Goal: Information Seeking & Learning: Learn about a topic

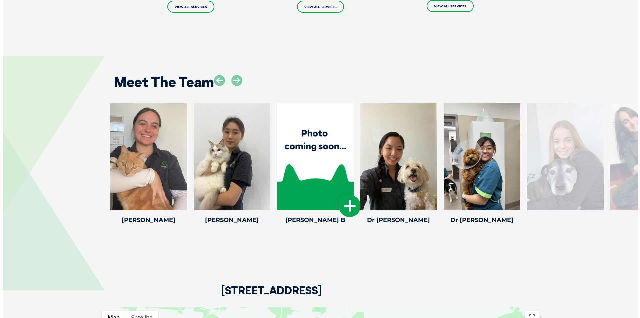
scroll to position [867, 0]
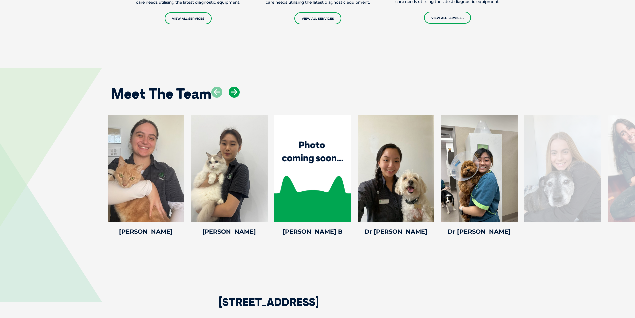
click at [234, 97] on icon at bounding box center [234, 92] width 11 height 11
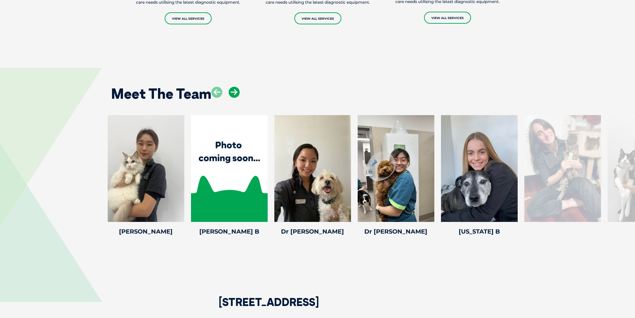
click at [234, 97] on icon at bounding box center [234, 92] width 11 height 11
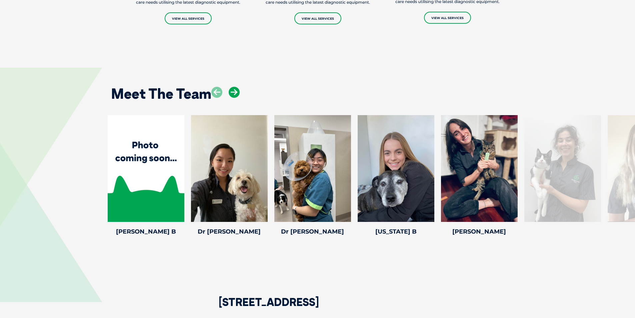
click at [234, 97] on icon at bounding box center [234, 92] width 11 height 11
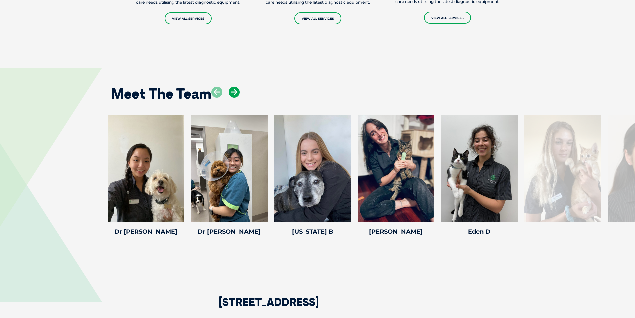
click at [234, 97] on icon at bounding box center [234, 92] width 11 height 11
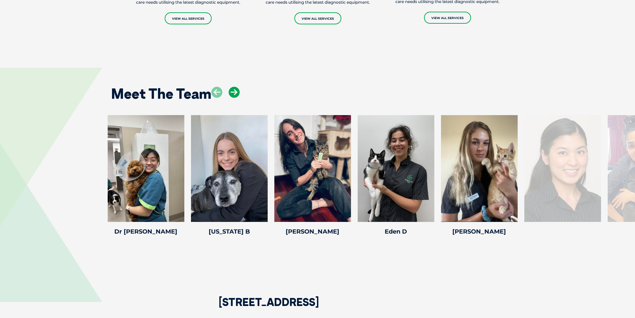
click at [234, 97] on icon at bounding box center [234, 92] width 11 height 11
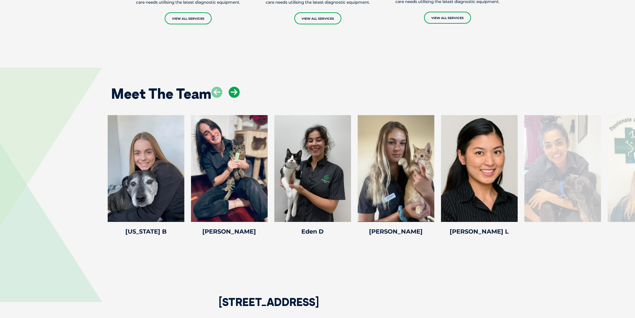
click at [234, 97] on icon at bounding box center [234, 92] width 11 height 11
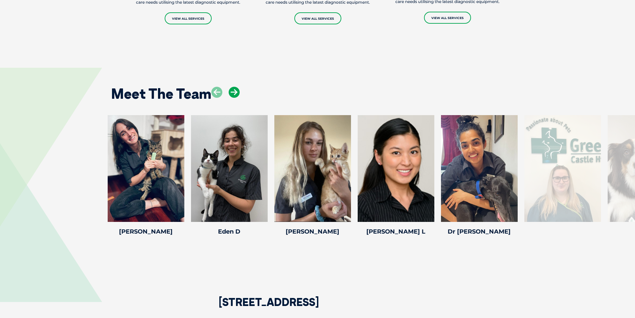
click at [234, 97] on icon at bounding box center [234, 92] width 11 height 11
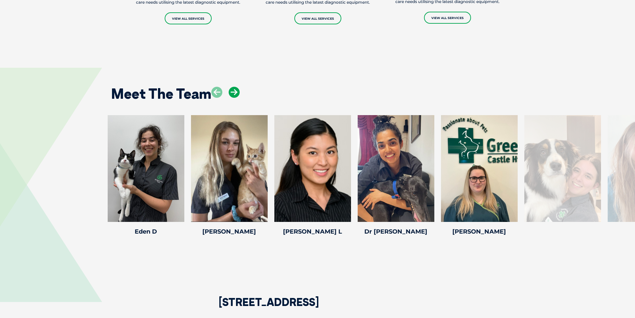
click at [234, 97] on icon at bounding box center [234, 92] width 11 height 11
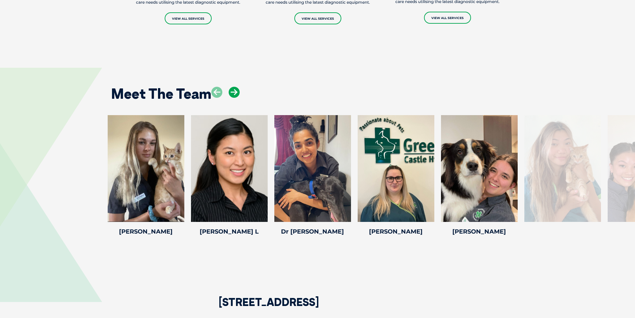
click at [234, 97] on icon at bounding box center [234, 92] width 11 height 11
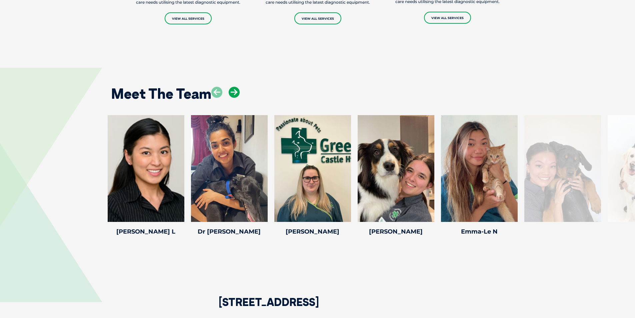
click at [234, 97] on icon at bounding box center [234, 92] width 11 height 11
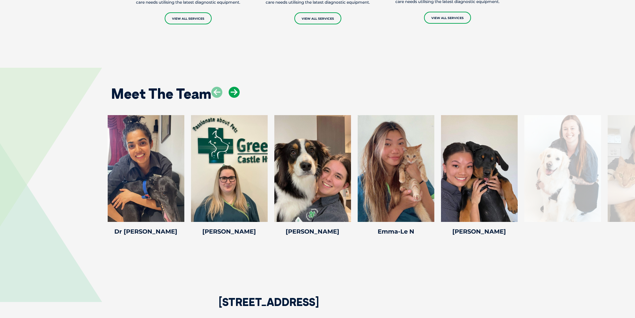
click at [234, 97] on icon at bounding box center [234, 92] width 11 height 11
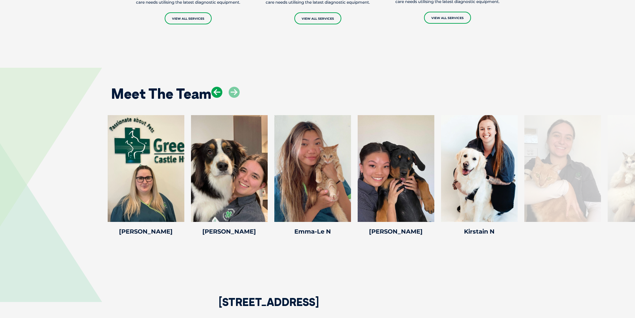
click at [216, 98] on icon at bounding box center [216, 92] width 11 height 11
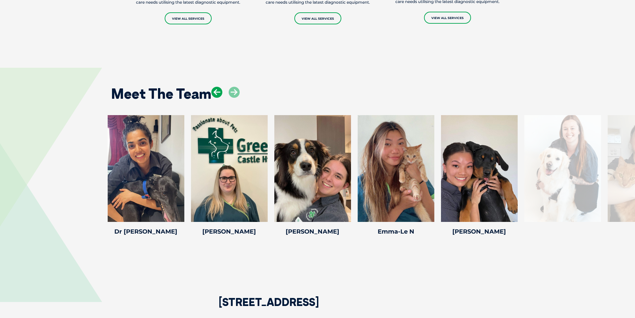
click at [216, 98] on icon at bounding box center [216, 92] width 11 height 11
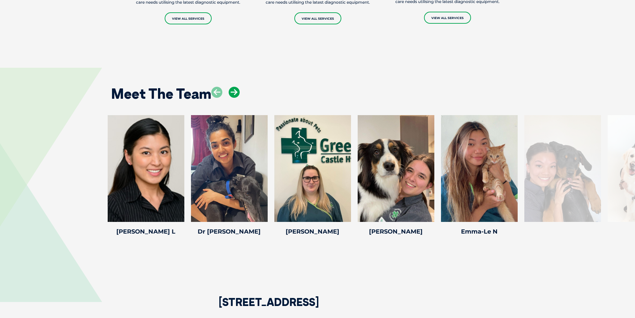
click at [236, 98] on icon at bounding box center [234, 92] width 11 height 11
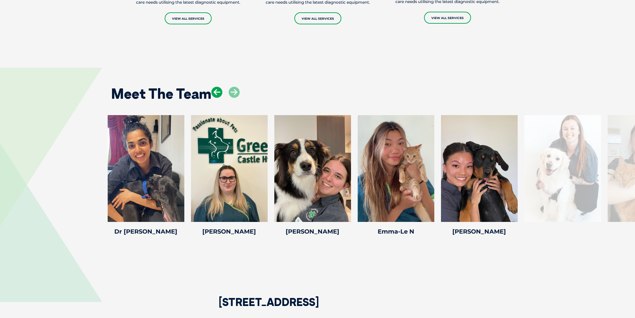
click at [215, 95] on icon at bounding box center [216, 92] width 11 height 11
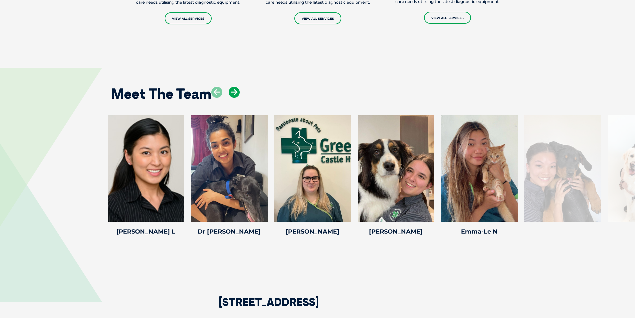
click at [239, 96] on icon at bounding box center [234, 92] width 11 height 11
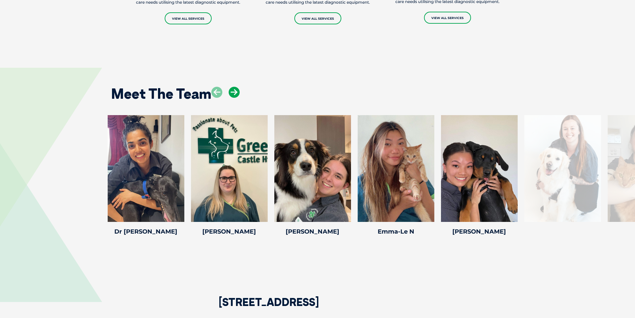
click at [239, 96] on icon at bounding box center [234, 92] width 11 height 11
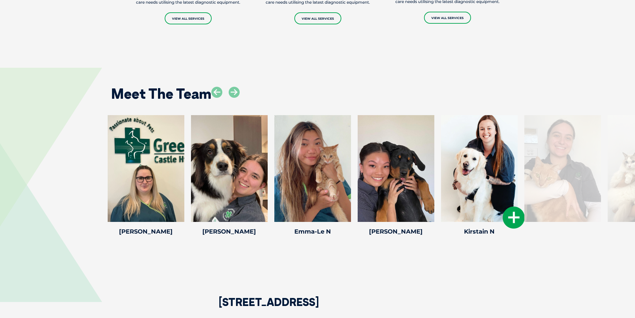
click at [512, 218] on icon at bounding box center [514, 217] width 22 height 22
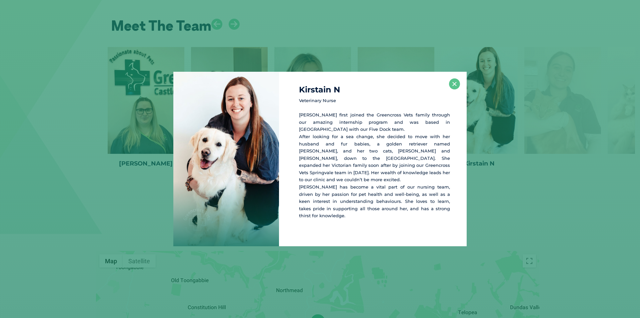
scroll to position [936, 0]
click at [454, 89] on button "×" at bounding box center [454, 83] width 11 height 11
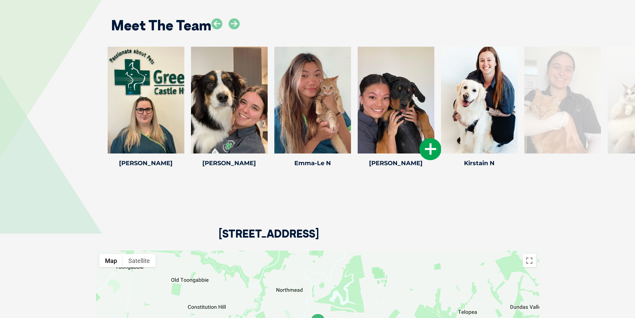
click at [437, 154] on icon at bounding box center [431, 149] width 22 height 22
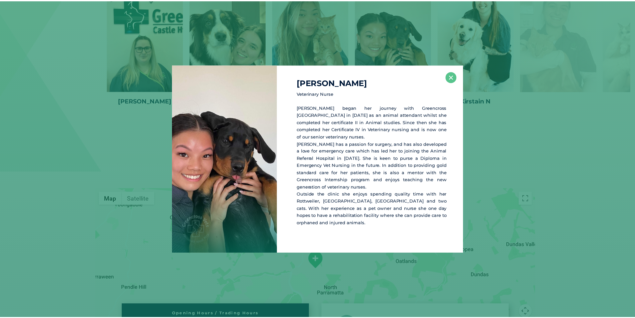
scroll to position [998, 0]
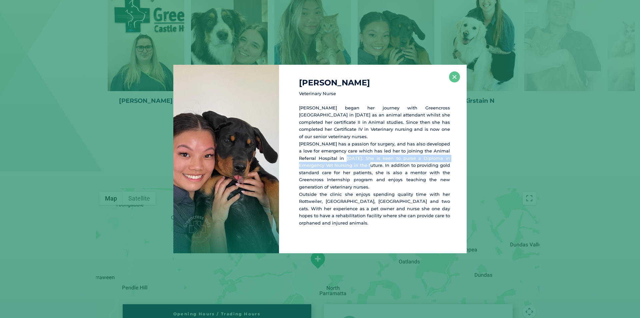
drag, startPoint x: 338, startPoint y: 159, endPoint x: 350, endPoint y: 164, distance: 13.3
click at [350, 164] on p "[PERSON_NAME] began her journey with Greencross [GEOGRAPHIC_DATA] in [DATE] as …" at bounding box center [374, 165] width 151 height 122
click at [384, 161] on p "[PERSON_NAME] began her journey with Greencross [GEOGRAPHIC_DATA] in [DATE] as …" at bounding box center [374, 165] width 151 height 122
click at [453, 80] on button "×" at bounding box center [454, 76] width 11 height 11
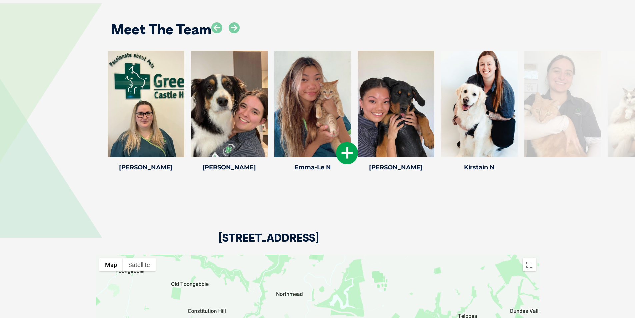
scroll to position [931, 0]
click at [234, 34] on icon at bounding box center [234, 28] width 11 height 11
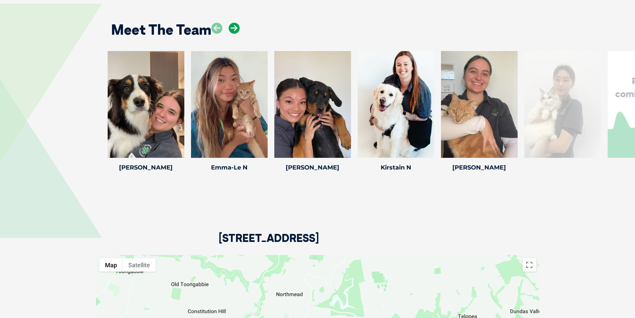
click at [234, 34] on icon at bounding box center [234, 28] width 11 height 11
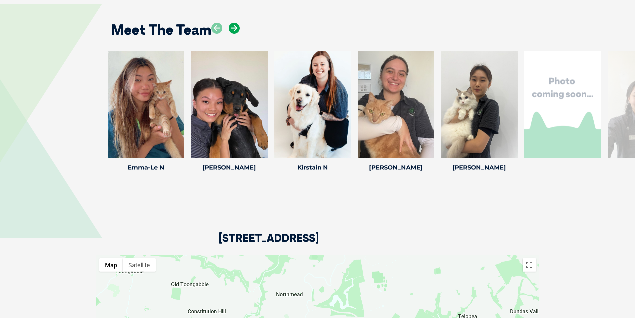
click at [234, 34] on icon at bounding box center [234, 28] width 11 height 11
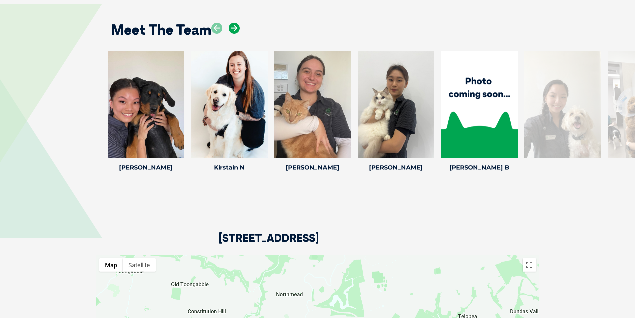
click at [234, 34] on icon at bounding box center [234, 28] width 11 height 11
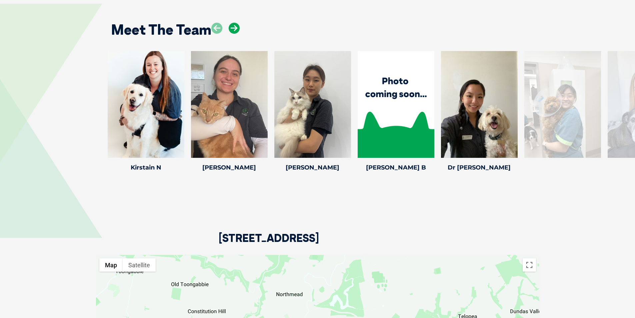
click at [234, 34] on icon at bounding box center [234, 28] width 11 height 11
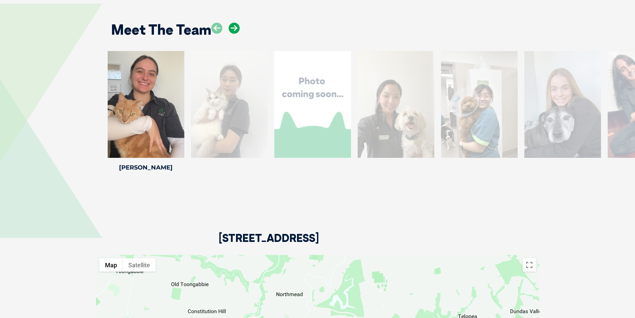
click at [234, 34] on icon at bounding box center [234, 28] width 11 height 11
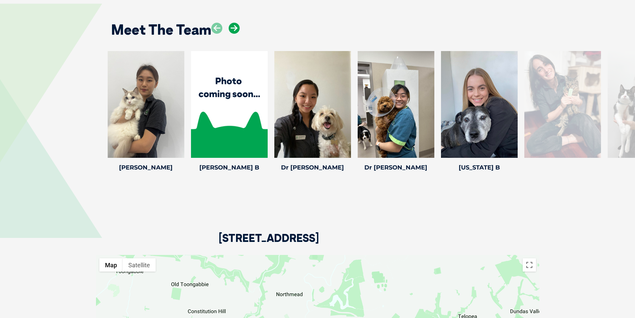
click at [234, 34] on icon at bounding box center [234, 28] width 11 height 11
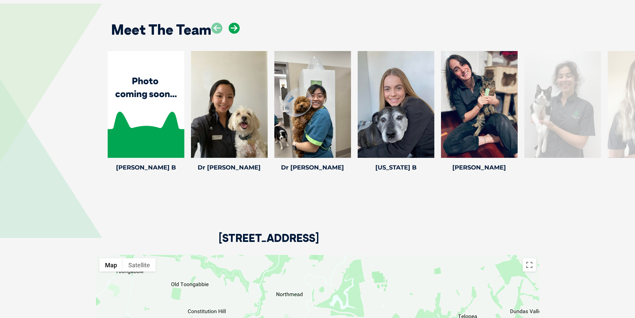
click at [234, 34] on icon at bounding box center [234, 28] width 11 height 11
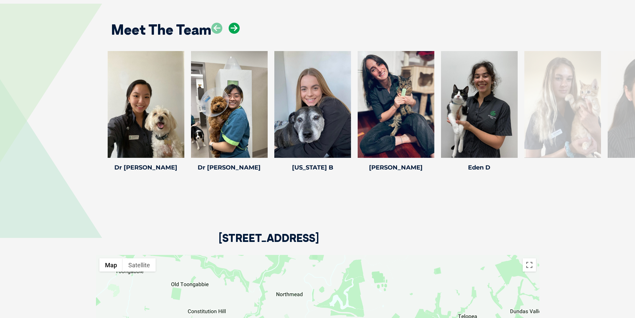
click at [234, 34] on icon at bounding box center [234, 28] width 11 height 11
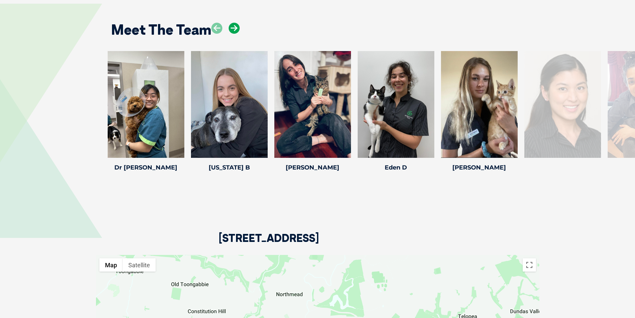
click at [234, 34] on icon at bounding box center [234, 28] width 11 height 11
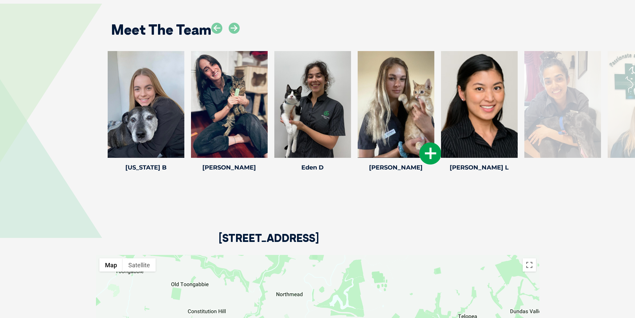
click at [431, 162] on icon at bounding box center [431, 153] width 22 height 22
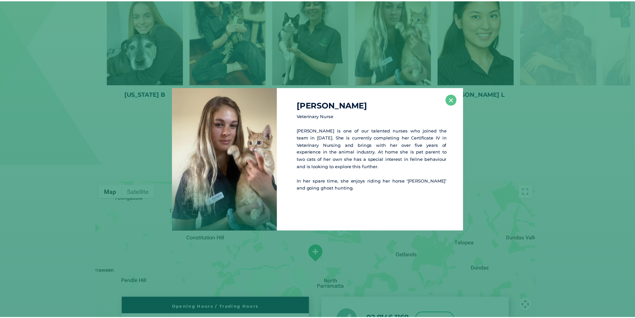
scroll to position [1006, 0]
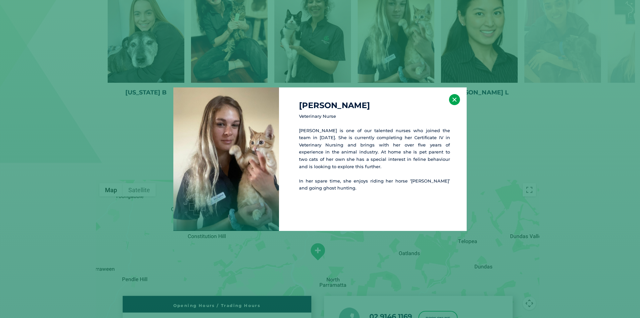
click at [457, 101] on button "×" at bounding box center [454, 99] width 11 height 11
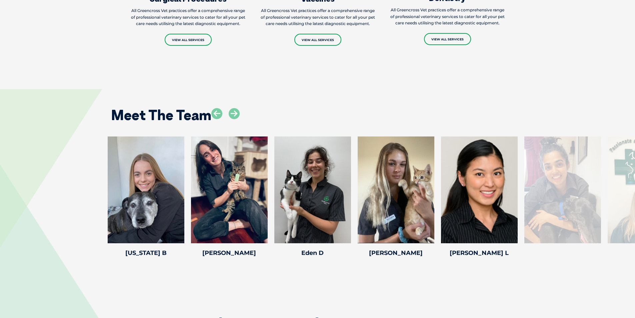
scroll to position [840, 0]
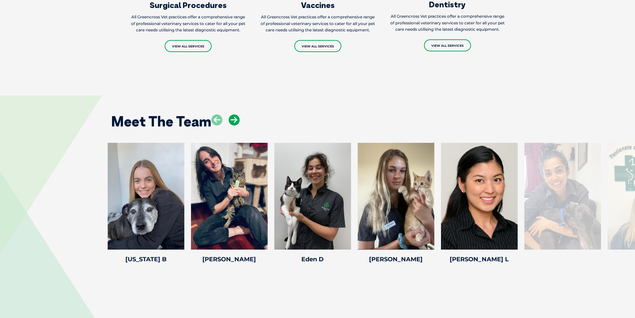
click at [238, 125] on icon at bounding box center [234, 119] width 11 height 11
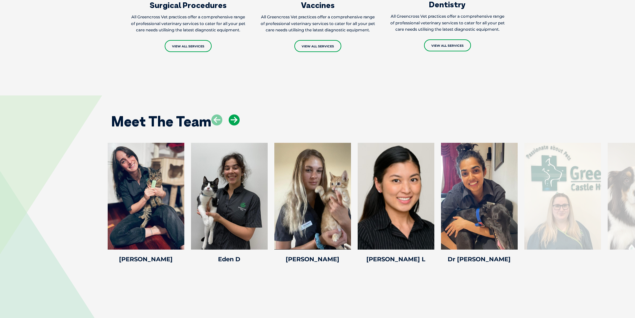
click at [238, 125] on icon at bounding box center [234, 119] width 11 height 11
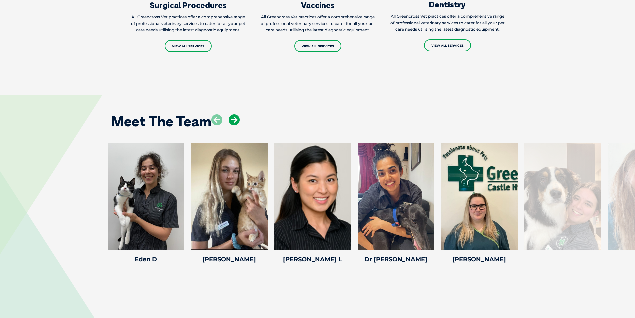
click at [238, 125] on icon at bounding box center [234, 119] width 11 height 11
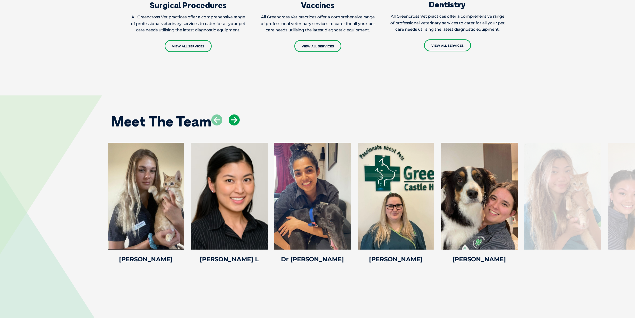
click at [238, 125] on icon at bounding box center [234, 119] width 11 height 11
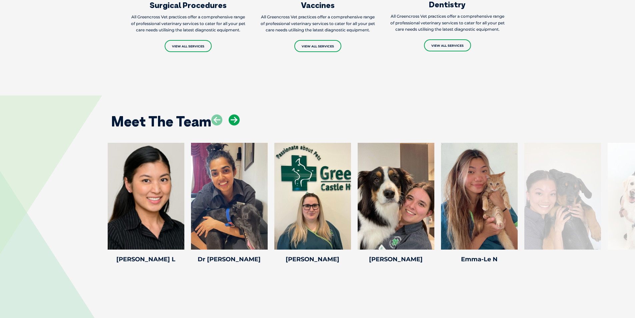
click at [239, 125] on icon at bounding box center [234, 119] width 11 height 11
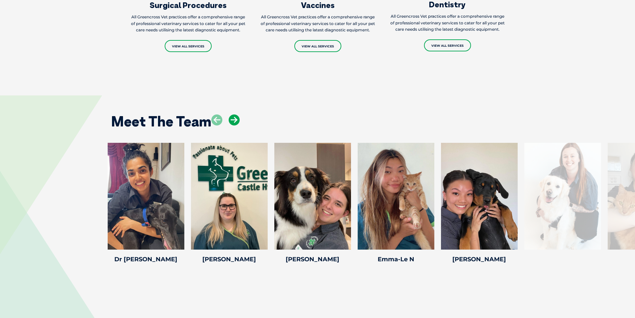
click at [239, 125] on icon at bounding box center [234, 119] width 11 height 11
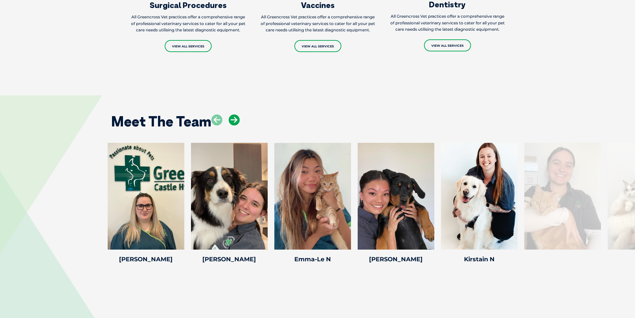
click at [239, 125] on icon at bounding box center [234, 119] width 11 height 11
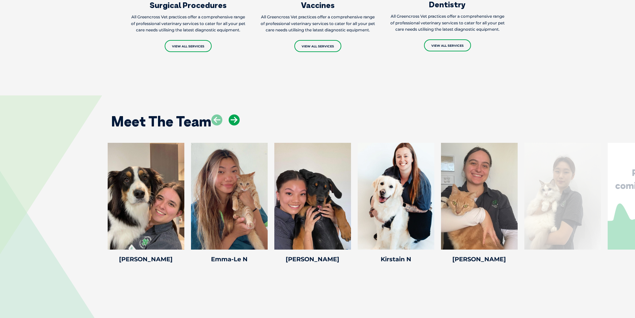
click at [239, 125] on icon at bounding box center [234, 119] width 11 height 11
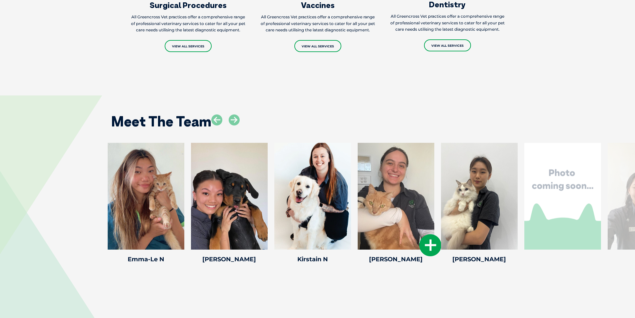
click at [426, 252] on icon at bounding box center [431, 245] width 22 height 22
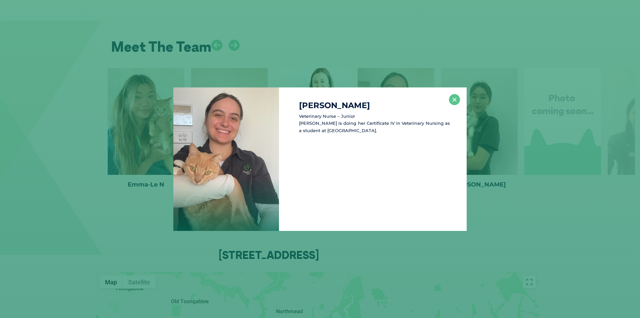
scroll to position [915, 0]
click at [454, 100] on button "×" at bounding box center [454, 99] width 11 height 11
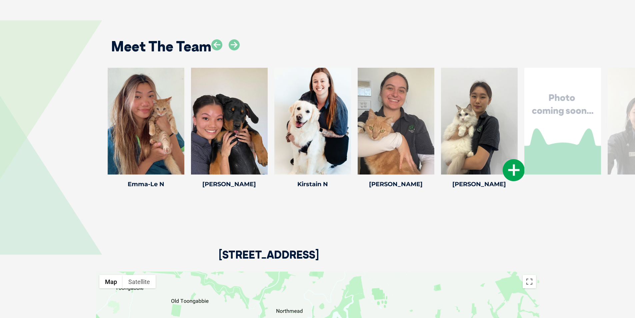
click at [514, 177] on icon at bounding box center [514, 170] width 22 height 22
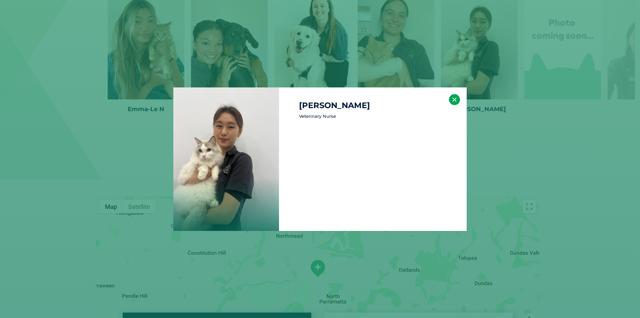
click at [458, 100] on button "×" at bounding box center [454, 99] width 11 height 11
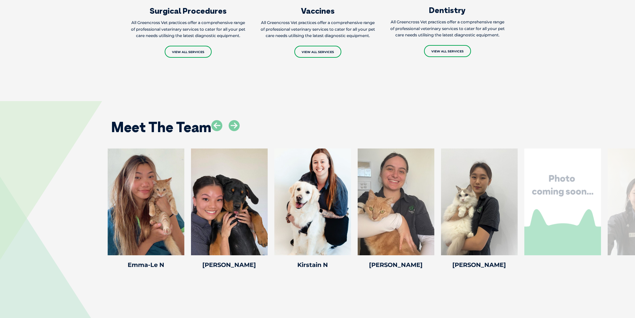
scroll to position [823, 0]
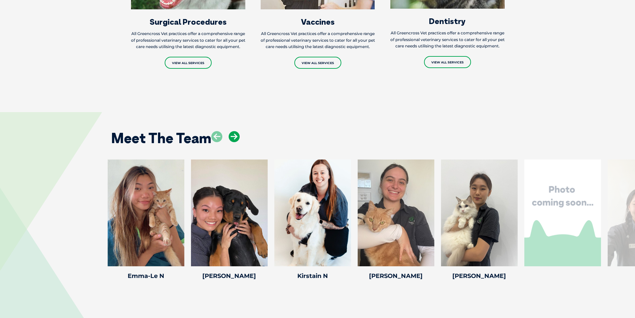
click at [237, 140] on icon at bounding box center [234, 136] width 11 height 11
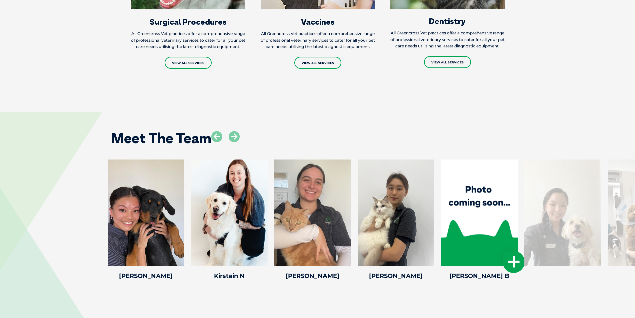
click at [512, 270] on icon at bounding box center [514, 262] width 22 height 22
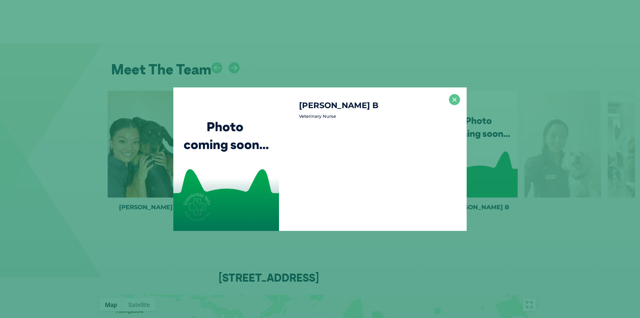
scroll to position [898, 0]
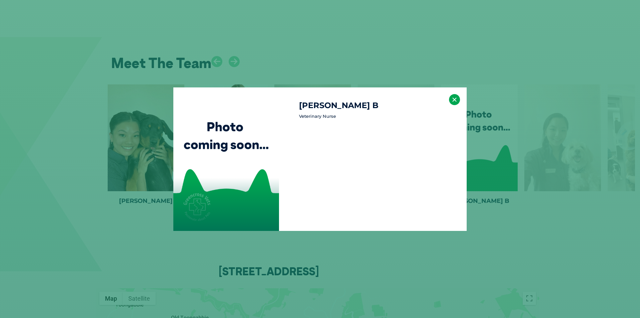
click at [457, 100] on button "×" at bounding box center [454, 99] width 11 height 11
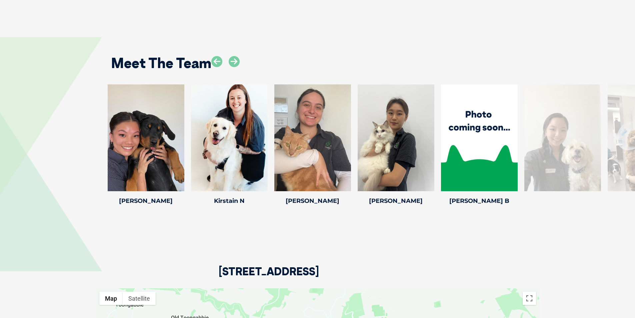
click at [574, 181] on div at bounding box center [563, 137] width 77 height 107
click at [239, 67] on icon at bounding box center [234, 61] width 11 height 11
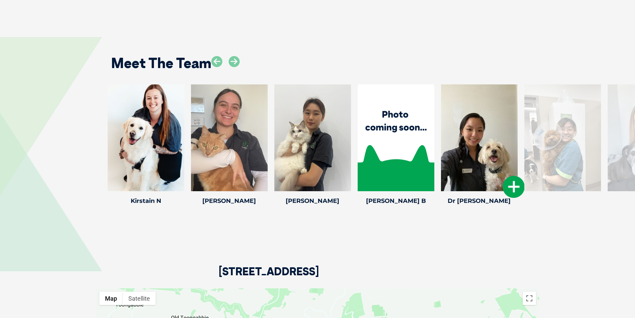
click at [510, 192] on icon at bounding box center [514, 187] width 22 height 22
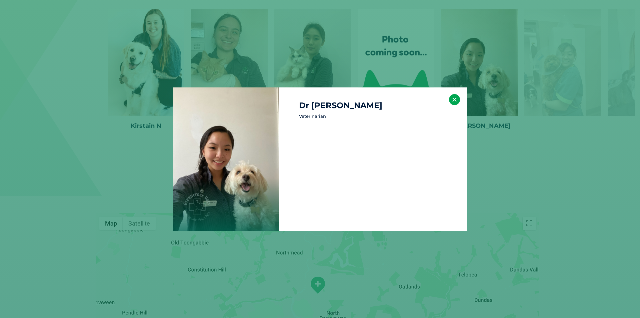
click at [457, 101] on button "×" at bounding box center [454, 99] width 11 height 11
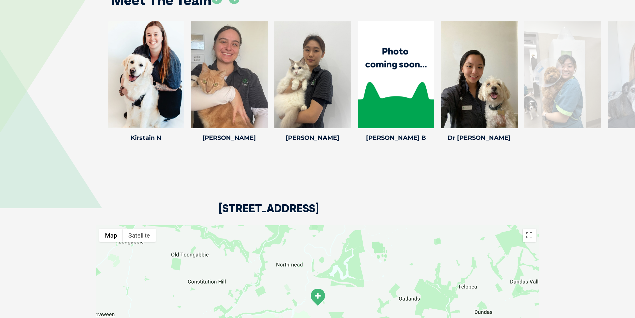
scroll to position [940, 0]
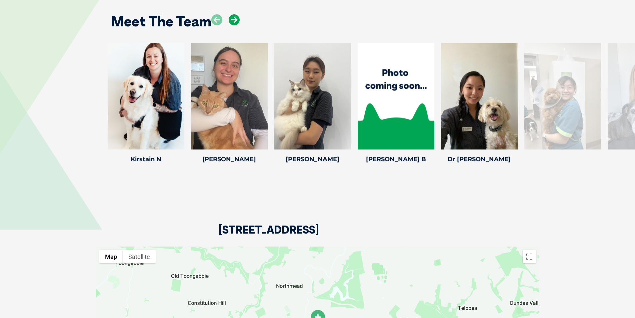
click at [232, 25] on icon at bounding box center [234, 19] width 11 height 11
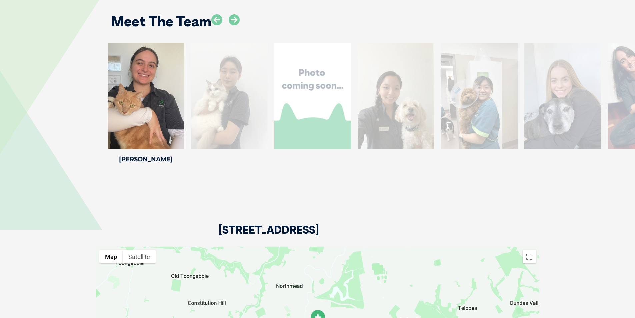
click at [510, 149] on div at bounding box center [479, 96] width 77 height 107
click at [498, 125] on div at bounding box center [479, 96] width 77 height 107
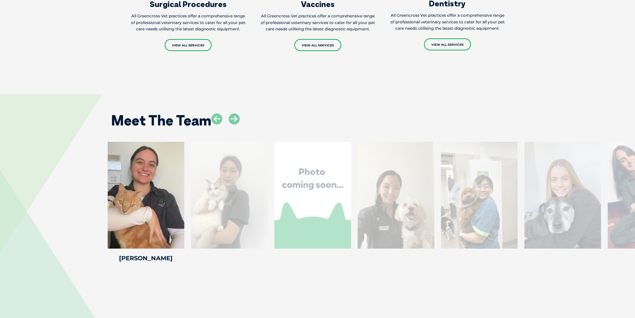
scroll to position [840, 0]
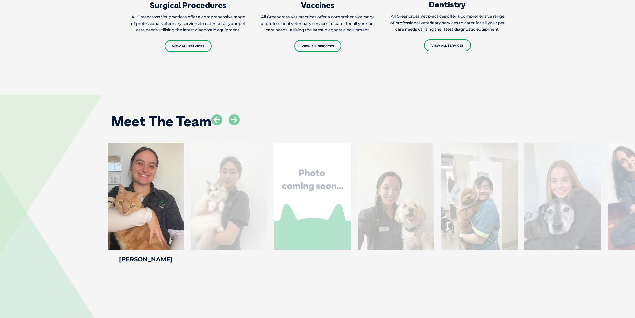
click at [241, 130] on div "Meet The Team" at bounding box center [317, 119] width 427 height 34
click at [219, 125] on icon at bounding box center [216, 119] width 11 height 11
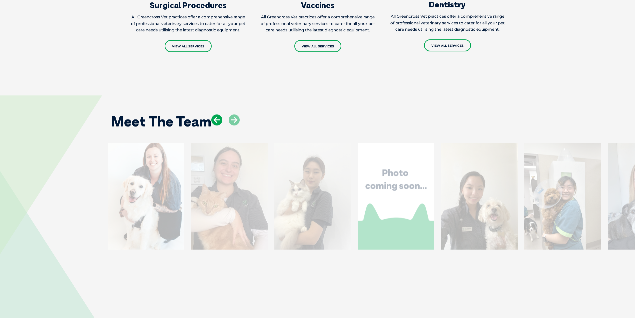
click at [219, 125] on icon at bounding box center [216, 119] width 11 height 11
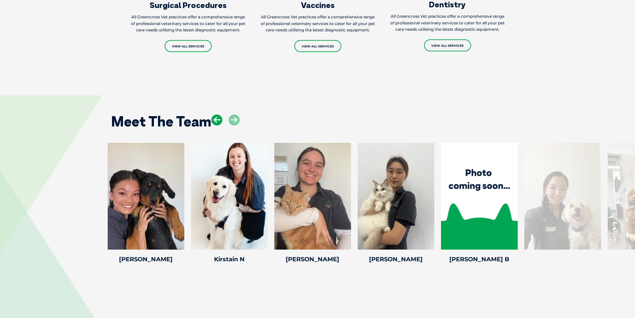
click at [219, 125] on icon at bounding box center [216, 119] width 11 height 11
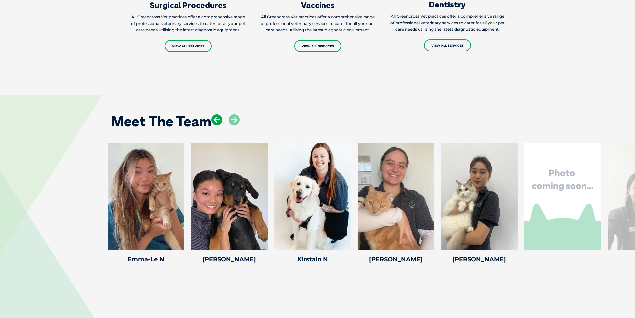
click at [219, 125] on icon at bounding box center [216, 119] width 11 height 11
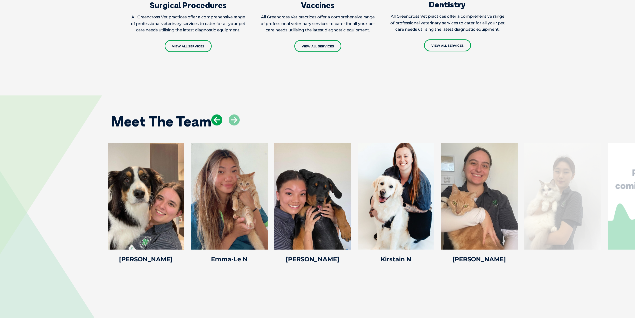
click at [219, 125] on icon at bounding box center [216, 119] width 11 height 11
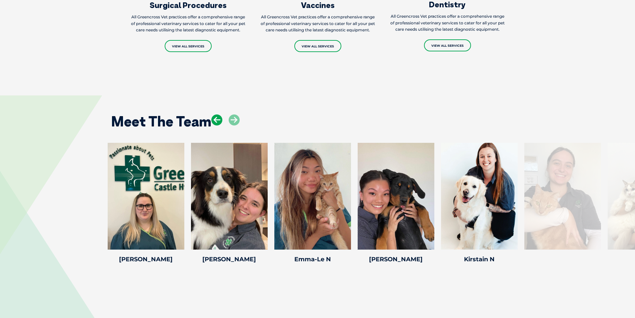
click at [218, 125] on icon at bounding box center [216, 119] width 11 height 11
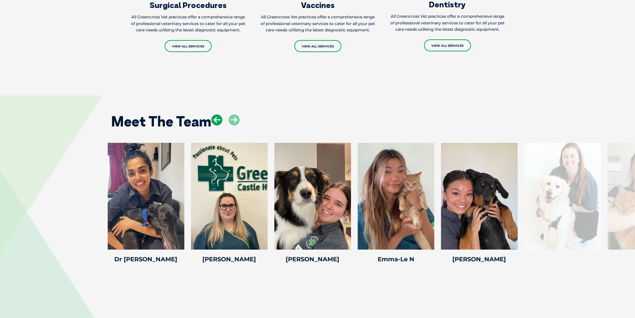
click at [218, 125] on icon at bounding box center [216, 119] width 11 height 11
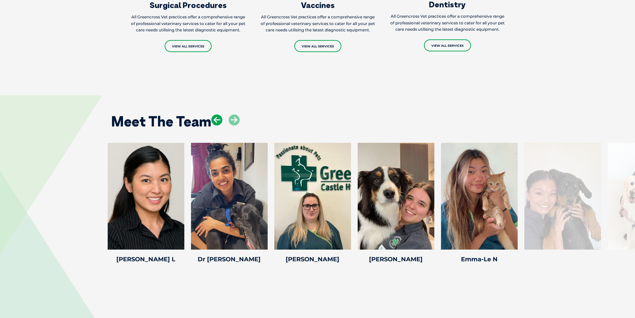
click at [218, 125] on icon at bounding box center [216, 119] width 11 height 11
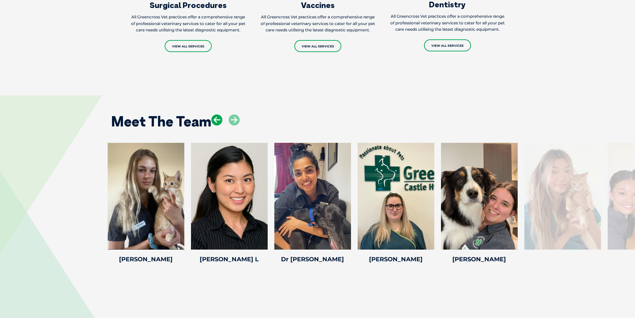
click at [218, 125] on icon at bounding box center [216, 119] width 11 height 11
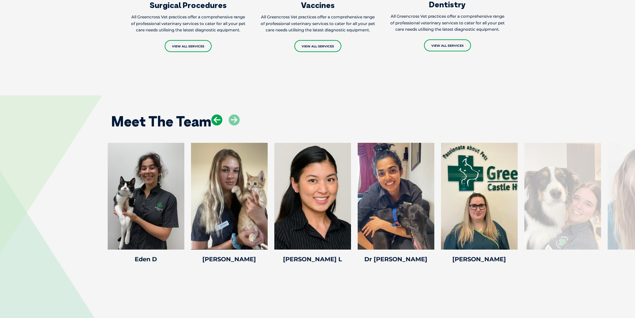
click at [218, 125] on icon at bounding box center [216, 119] width 11 height 11
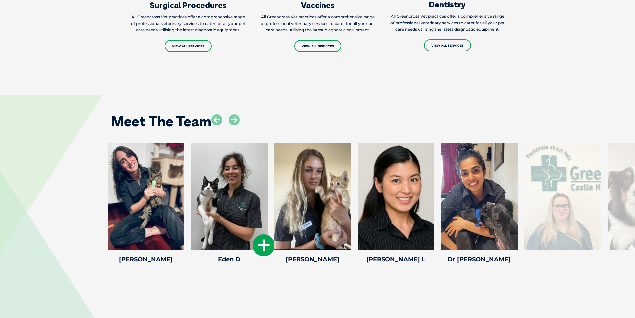
click at [260, 243] on icon at bounding box center [264, 245] width 22 height 22
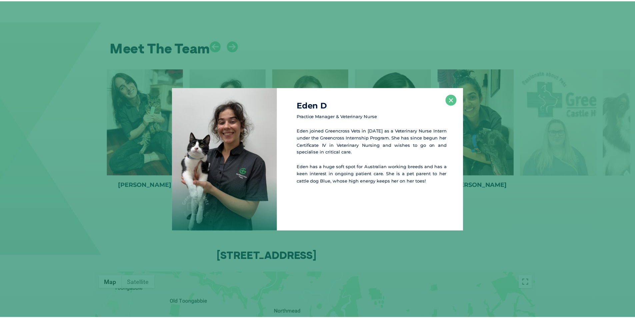
scroll to position [915, 0]
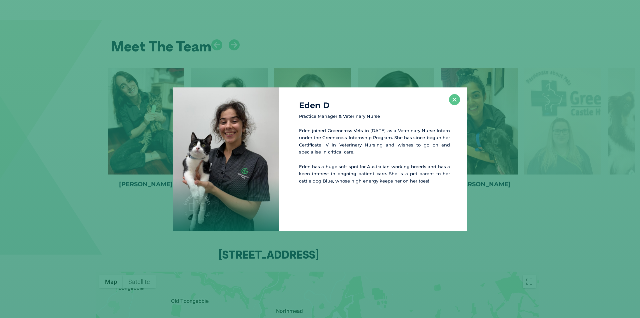
click at [234, 76] on div "Eden D Practice Manager & Veterinary [PERSON_NAME] joined Greencross Vets in [D…" at bounding box center [320, 159] width 640 height 318
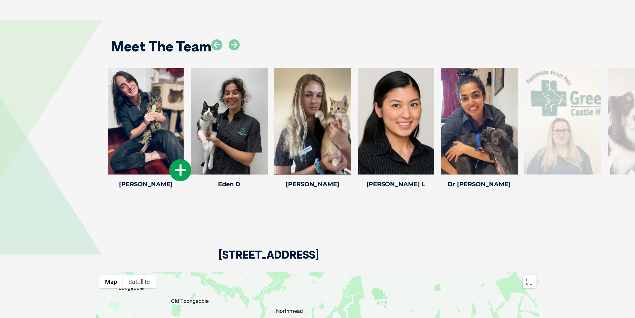
click at [184, 172] on icon at bounding box center [180, 170] width 22 height 22
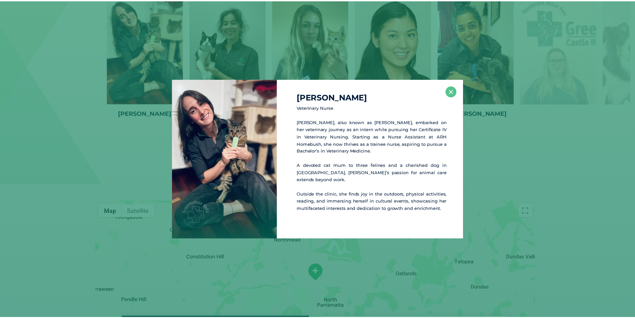
scroll to position [986, 0]
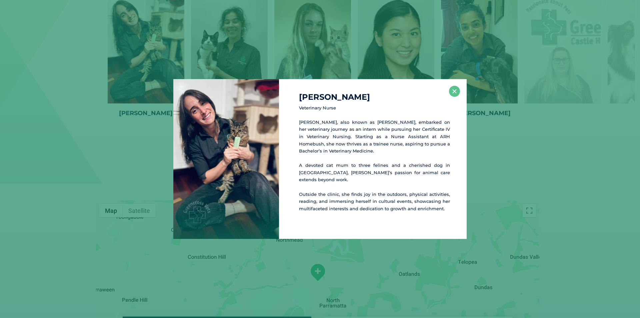
click at [254, 61] on div "[PERSON_NAME] Veterinary [PERSON_NAME], also known as [PERSON_NAME], embarked o…" at bounding box center [320, 159] width 640 height 318
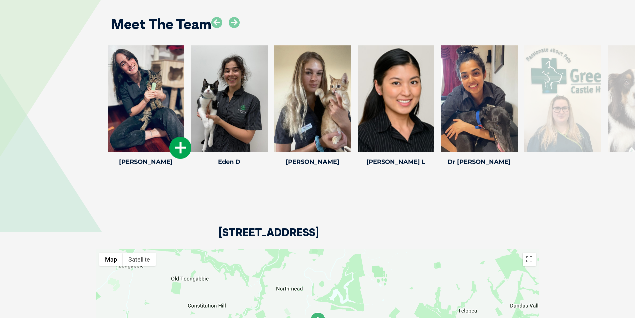
scroll to position [886, 0]
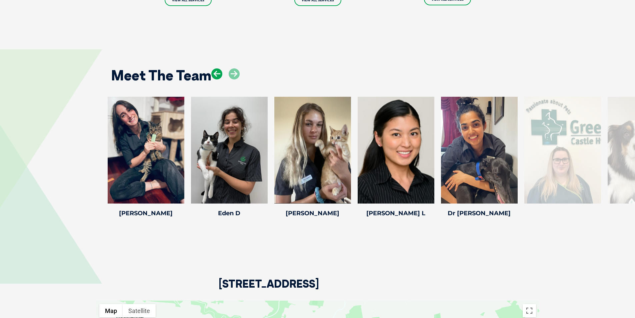
click at [215, 79] on icon at bounding box center [216, 73] width 11 height 11
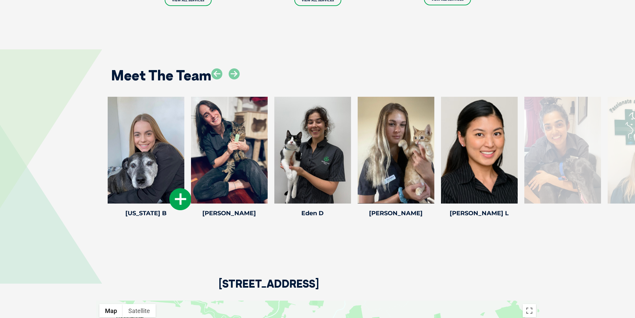
click at [179, 205] on icon at bounding box center [180, 199] width 22 height 22
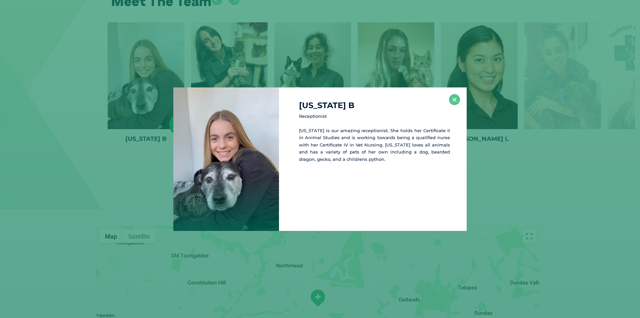
scroll to position [961, 0]
click at [218, 78] on div "[US_STATE] B Receptionist [US_STATE] is our amazing receptionist. She holds her…" at bounding box center [320, 159] width 640 height 318
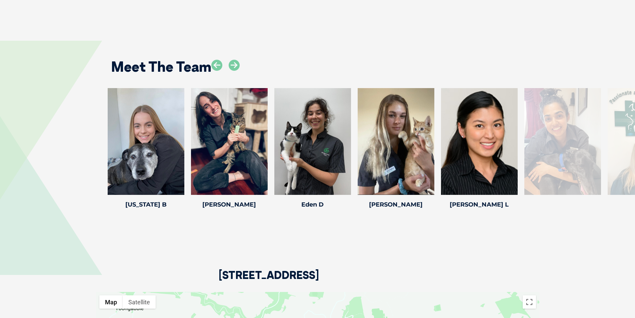
scroll to position [894, 0]
click at [219, 71] on icon at bounding box center [216, 65] width 11 height 11
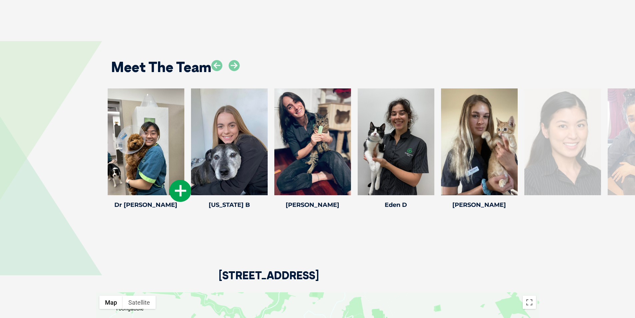
click at [178, 192] on icon at bounding box center [180, 191] width 22 height 22
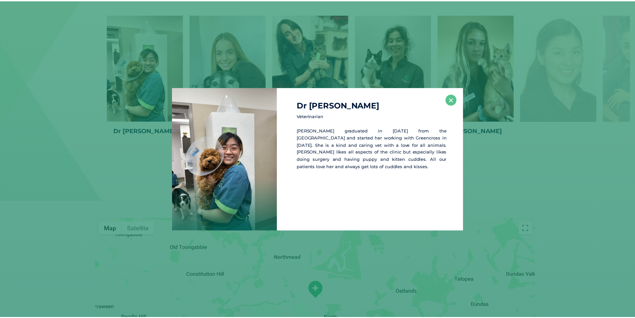
scroll to position [969, 0]
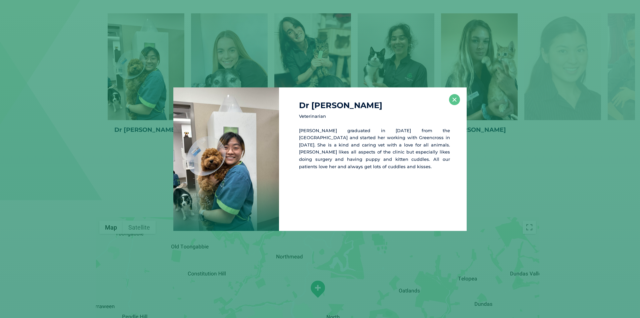
click at [289, 73] on div "Dr [PERSON_NAME] Veterinarian [PERSON_NAME] graduated in [DATE] from the [GEOGR…" at bounding box center [320, 159] width 640 height 318
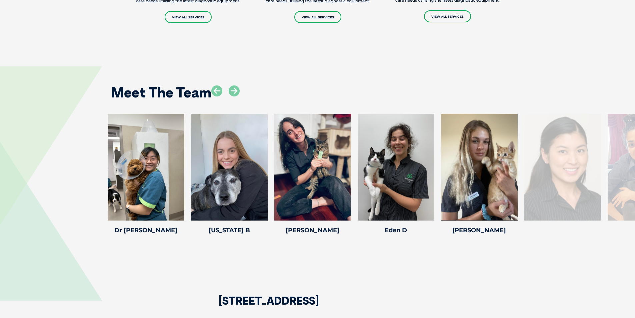
scroll to position [869, 0]
click at [186, 219] on icon at bounding box center [180, 216] width 22 height 22
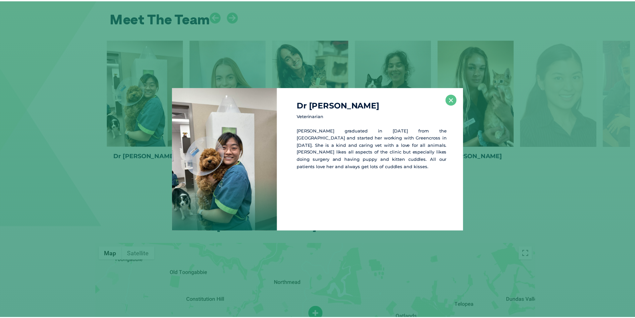
scroll to position [944, 0]
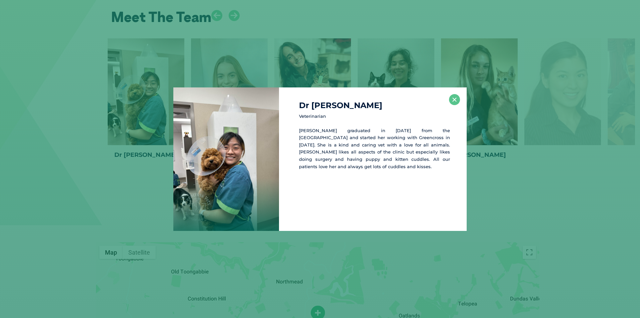
click at [451, 104] on div "Dr [PERSON_NAME] Veterinarian [PERSON_NAME] graduated in [DATE] from the [GEOGR…" at bounding box center [373, 158] width 188 height 143
click at [453, 99] on button "×" at bounding box center [454, 99] width 11 height 11
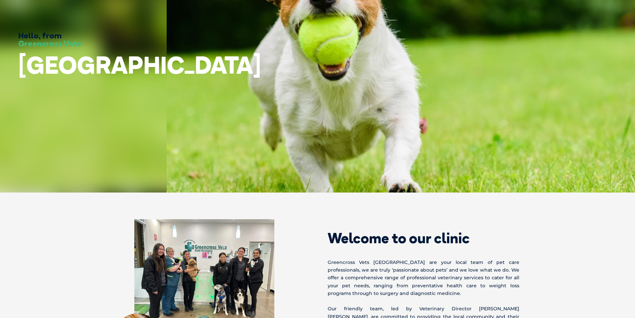
scroll to position [100, 0]
